Goal: Task Accomplishment & Management: Use online tool/utility

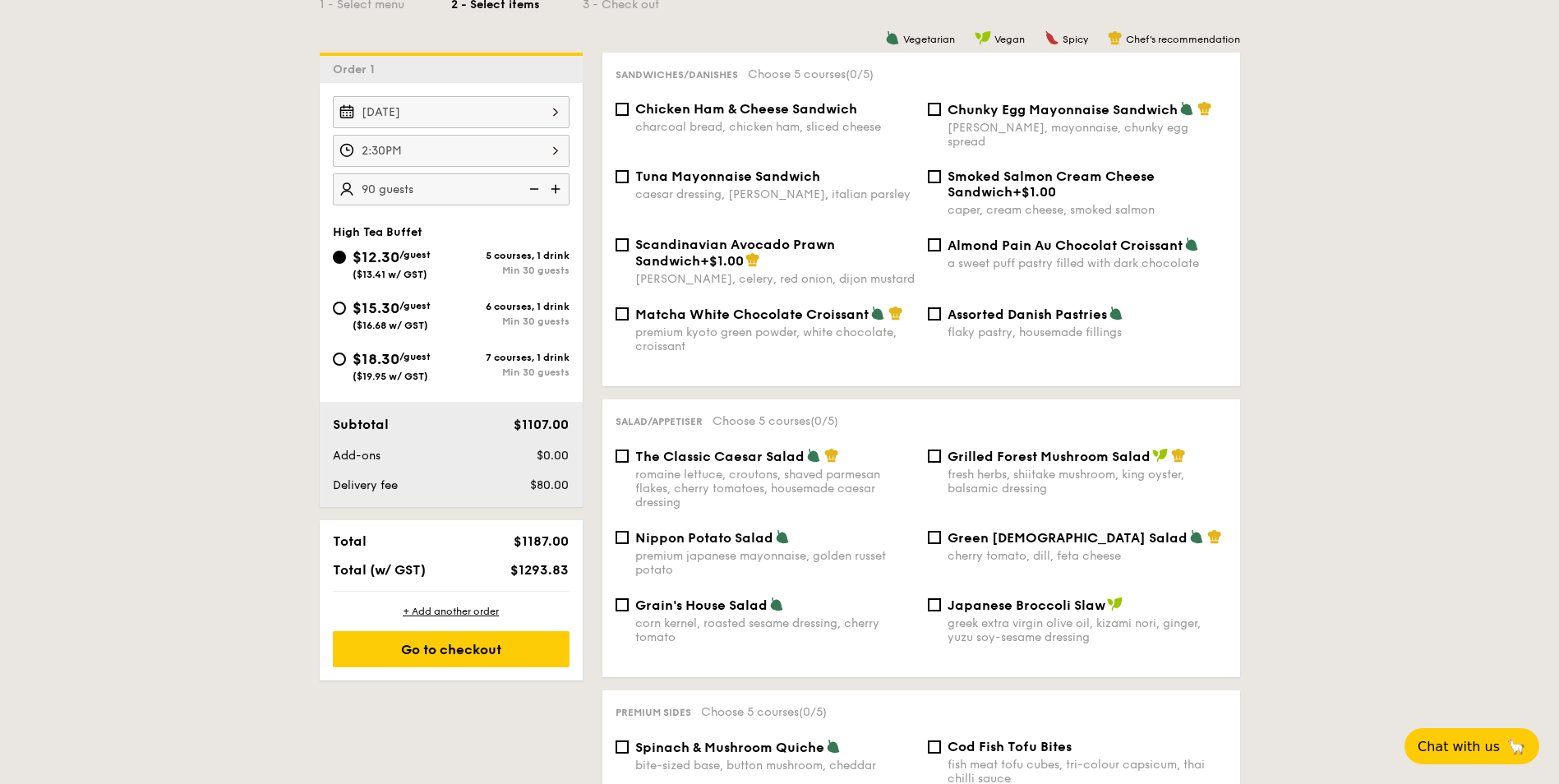
click at [553, 190] on img at bounding box center [556, 189] width 25 height 31
click at [537, 190] on img at bounding box center [532, 189] width 25 height 31
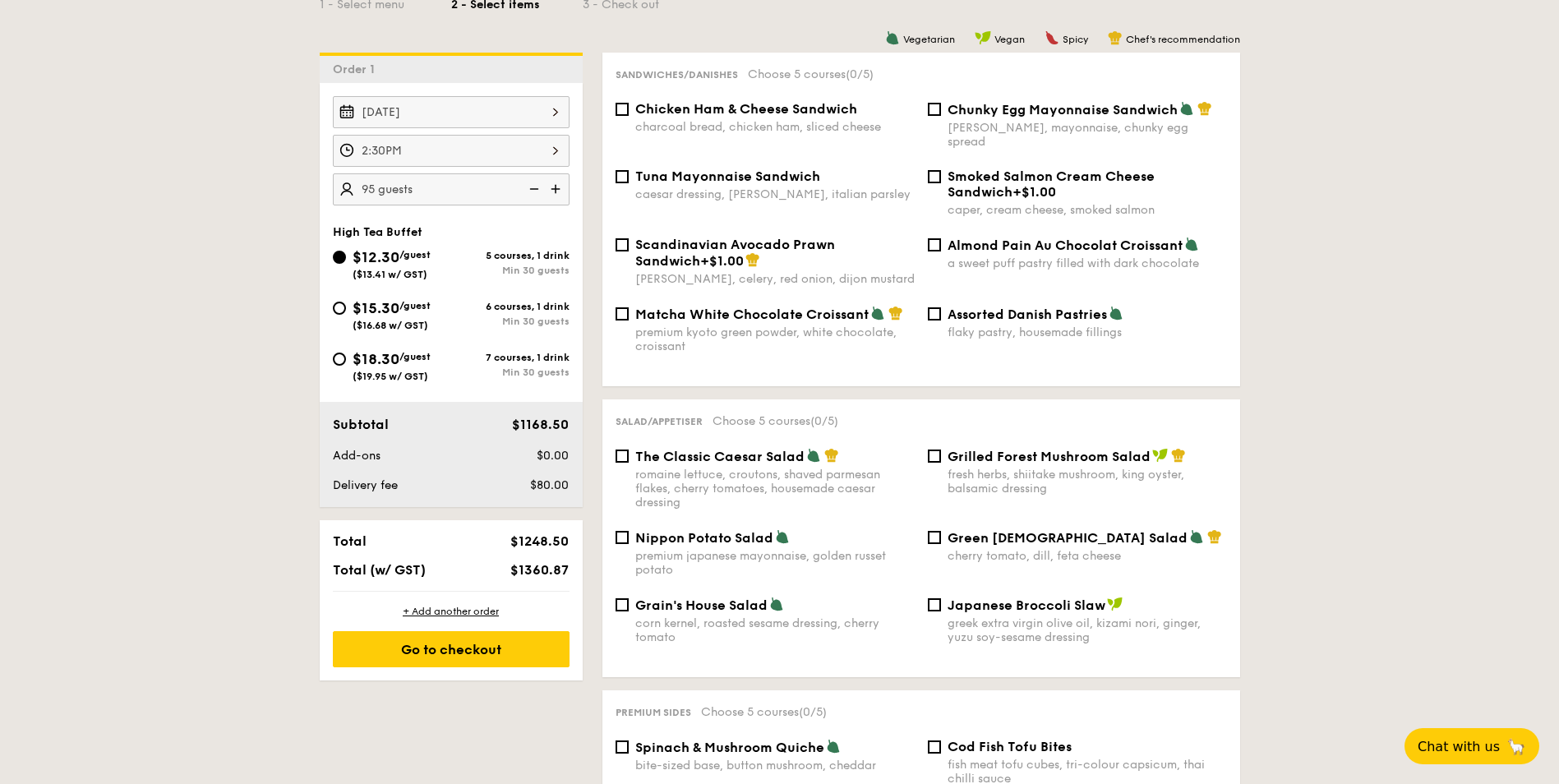
click at [537, 190] on img at bounding box center [532, 189] width 25 height 31
click at [538, 193] on img at bounding box center [532, 189] width 25 height 31
type input "80 guests"
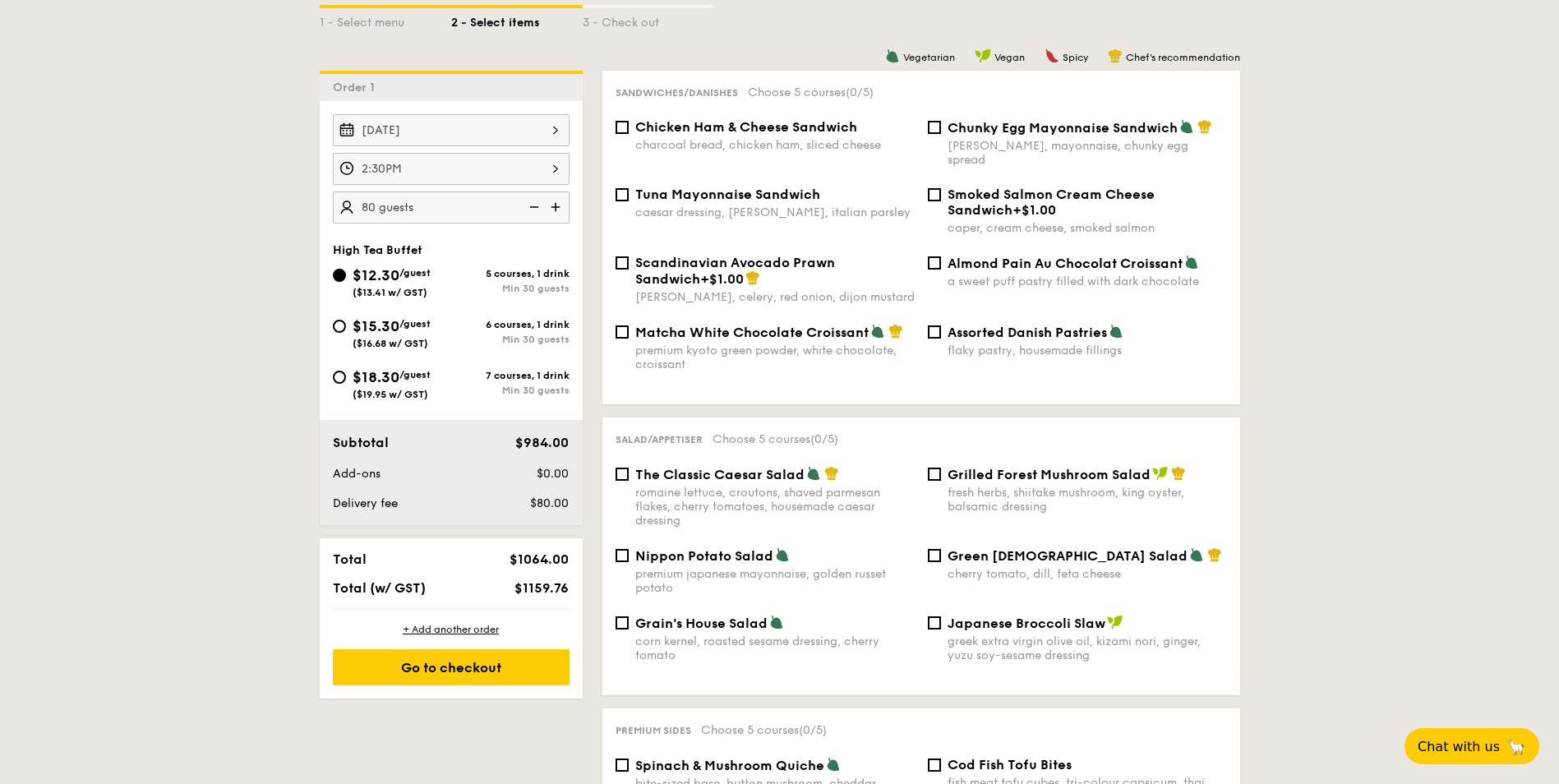
scroll to position [273, 0]
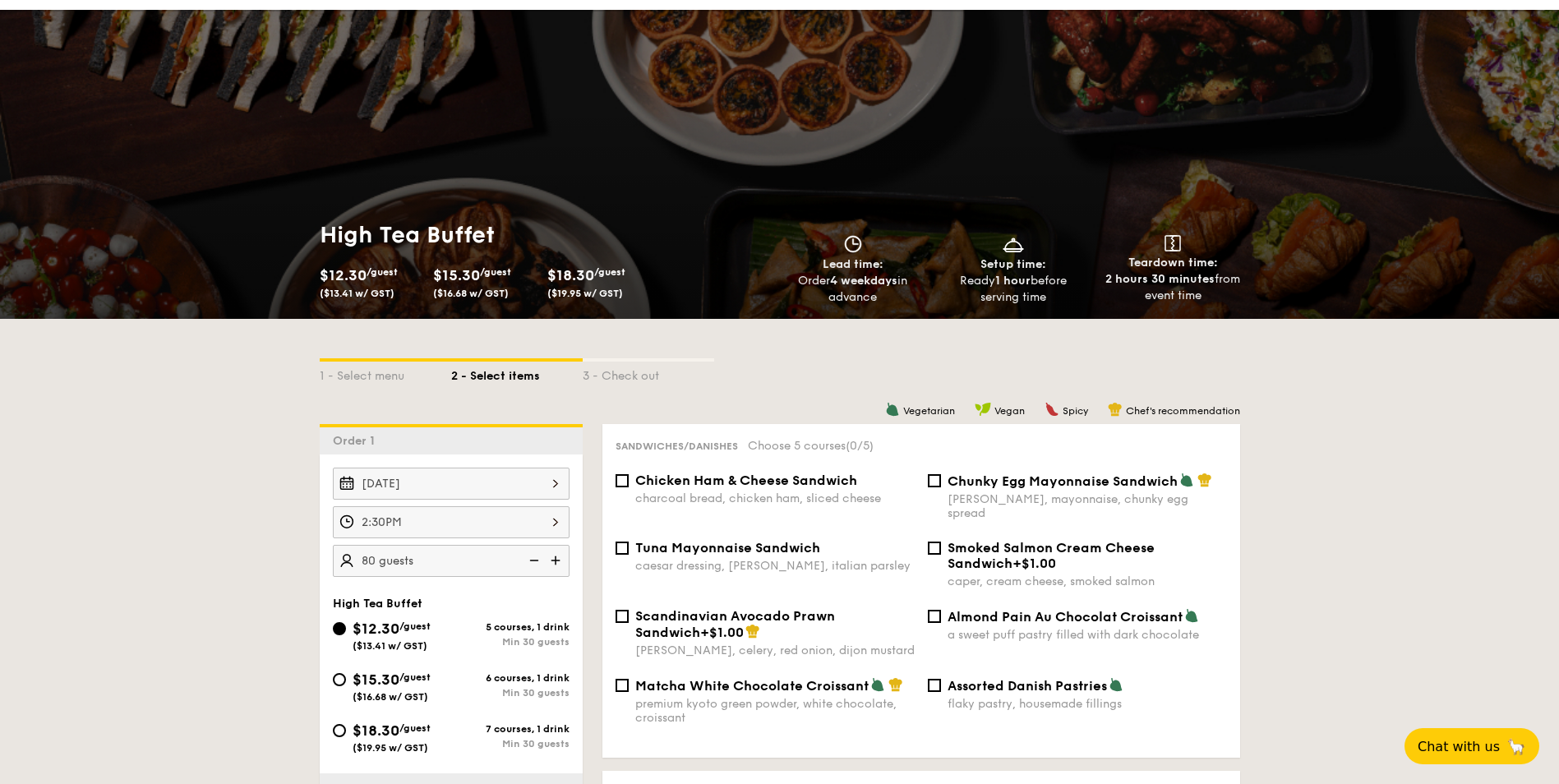
scroll to position [0, 0]
